Goal: Navigation & Orientation: Find specific page/section

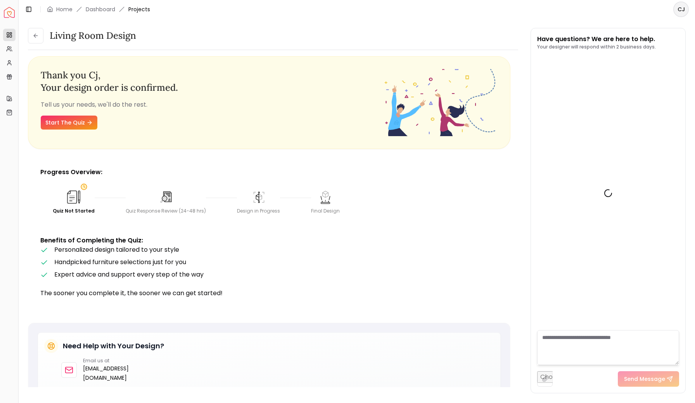
scroll to position [260, 0]
